Goal: Navigation & Orientation: Find specific page/section

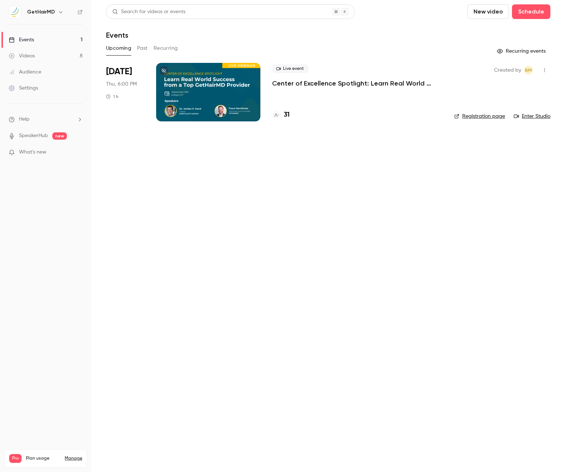
click at [304, 83] on p "Center of Excellence Spotlight: Learn Real World Success from a Top GetHairMD P…" at bounding box center [357, 83] width 171 height 9
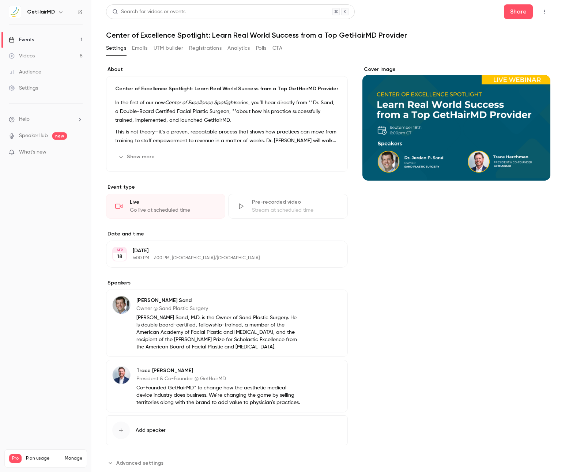
click at [37, 38] on link "Events 1" at bounding box center [45, 40] width 91 height 16
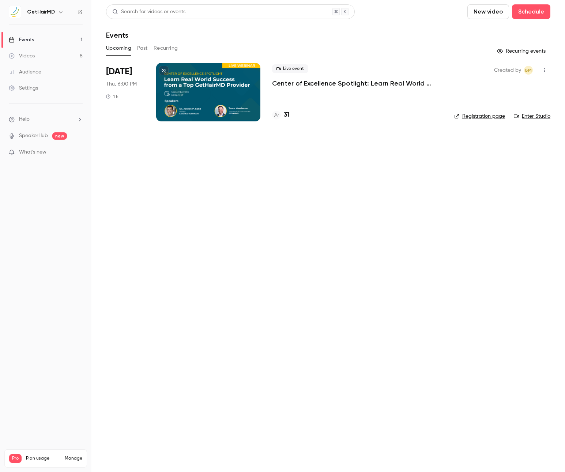
click at [531, 116] on link "Enter Studio" at bounding box center [532, 116] width 37 height 7
